Goal: Information Seeking & Learning: Learn about a topic

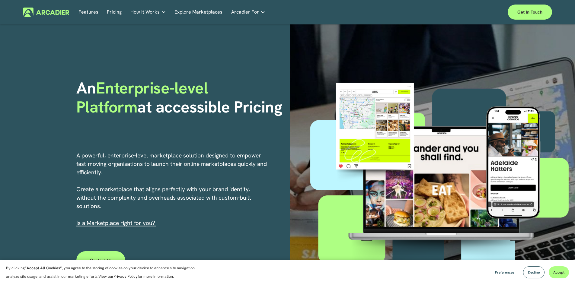
click at [88, 12] on link "Features" at bounding box center [89, 12] width 20 height 9
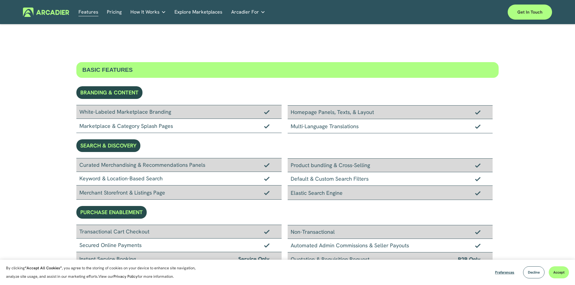
click at [114, 11] on link "Pricing" at bounding box center [114, 12] width 15 height 9
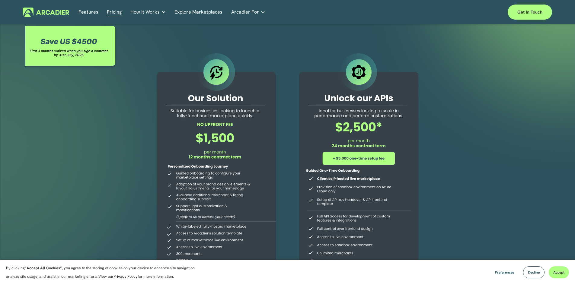
click at [191, 11] on link "Explore Marketplaces" at bounding box center [199, 12] width 48 height 9
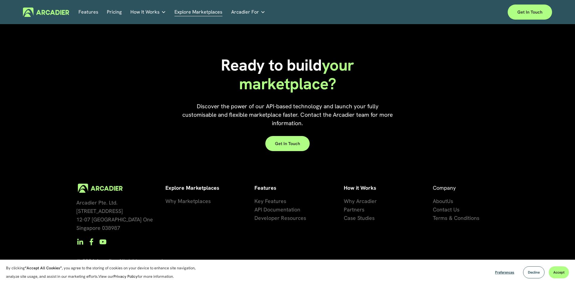
scroll to position [1371, 0]
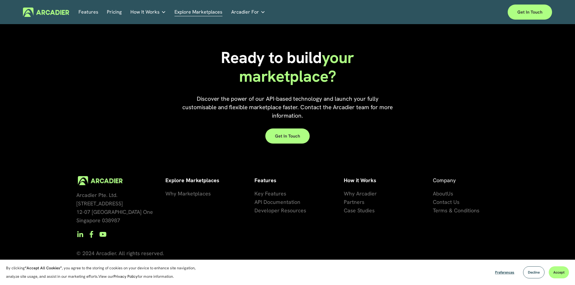
click at [355, 213] on span "se Studies" at bounding box center [363, 210] width 24 height 7
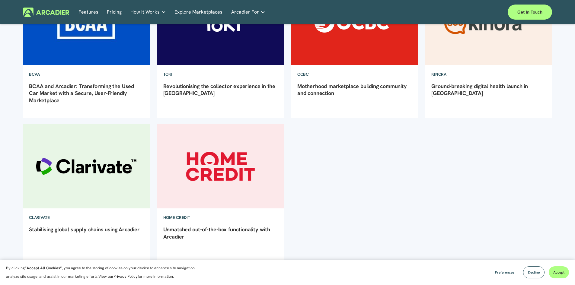
scroll to position [151, 0]
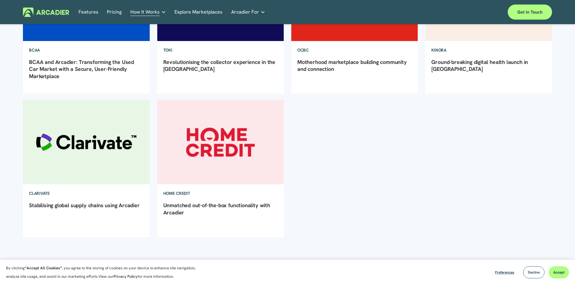
click at [103, 139] on img at bounding box center [86, 141] width 128 height 85
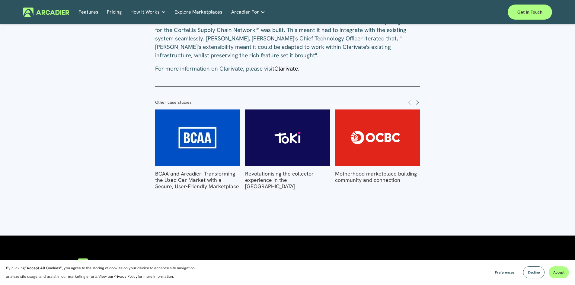
scroll to position [694, 0]
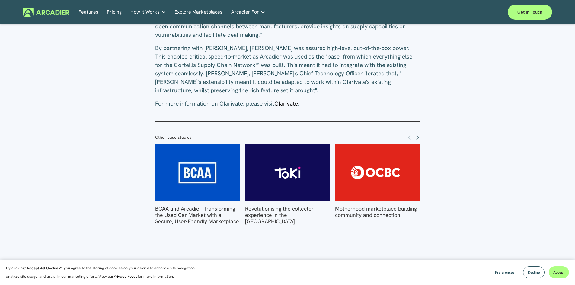
click at [288, 100] on span "Clarivate" at bounding box center [286, 104] width 24 height 8
click at [86, 11] on link "Features" at bounding box center [89, 12] width 20 height 9
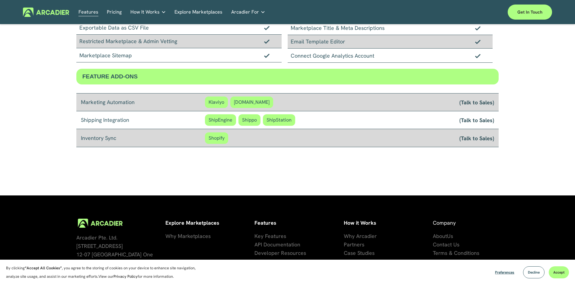
scroll to position [483, 0]
